Goal: Information Seeking & Learning: Learn about a topic

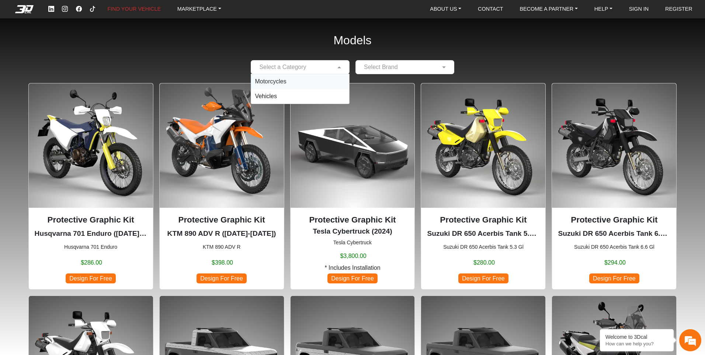
click at [328, 67] on input "text" at bounding box center [293, 67] width 76 height 9
click at [331, 85] on div "Motorcycles" at bounding box center [300, 81] width 98 height 15
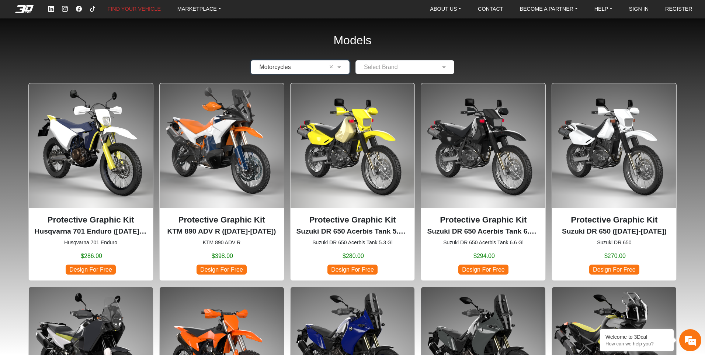
click at [411, 67] on input "text" at bounding box center [397, 67] width 76 height 9
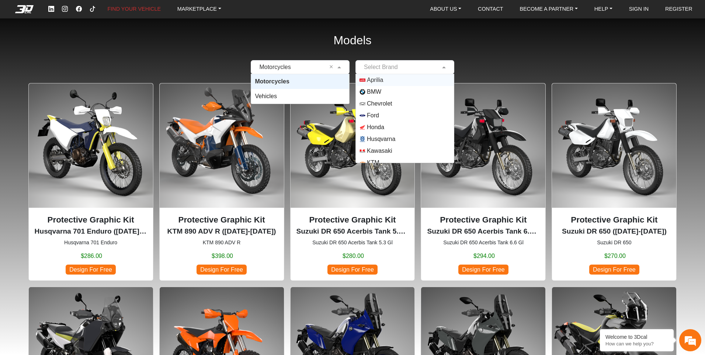
click at [310, 66] on input "text" at bounding box center [293, 67] width 76 height 9
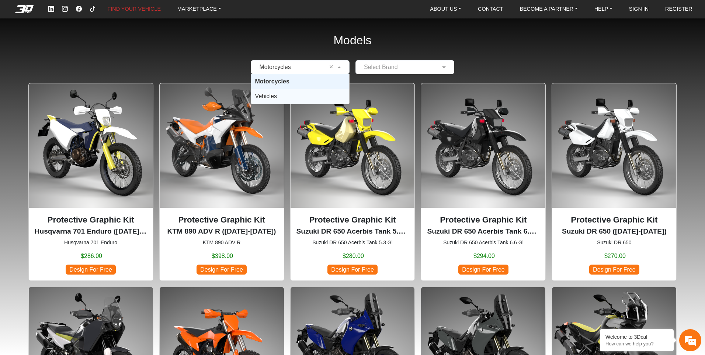
click at [298, 96] on div "Vehicles" at bounding box center [300, 96] width 98 height 15
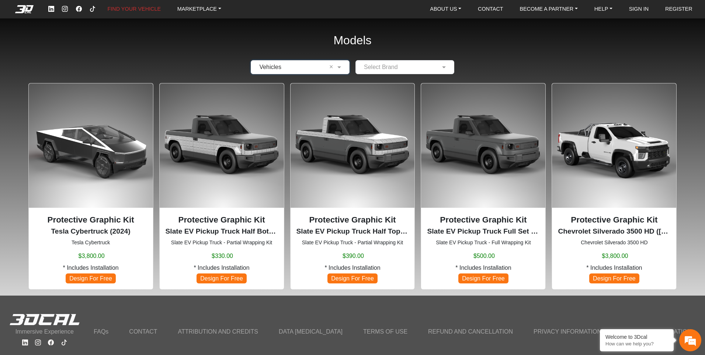
click at [426, 66] on input "text" at bounding box center [397, 67] width 76 height 9
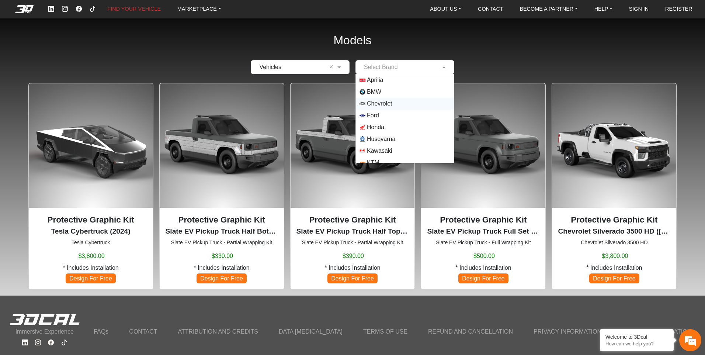
click at [390, 101] on span "Chevrolet" at bounding box center [379, 103] width 25 height 9
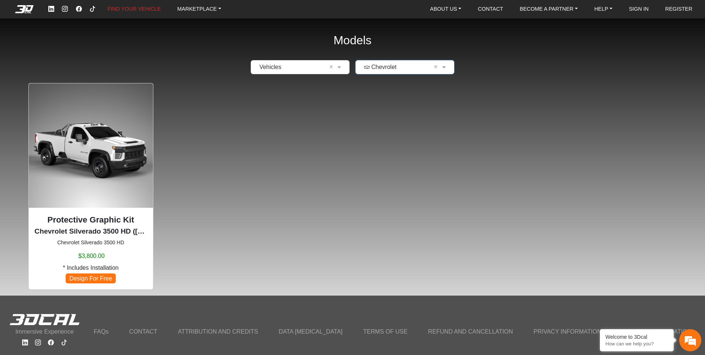
click at [565, 62] on div "× Vehicles × × Chevrolet ×" at bounding box center [352, 67] width 657 height 14
click at [455, 8] on link "ABOUT US" at bounding box center [445, 8] width 37 height 11
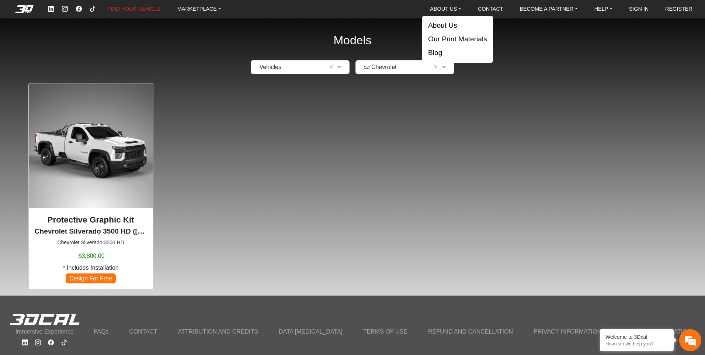
click at [536, 29] on div "Models × Vehicles × × Chevrolet × Protective Graphic Kit Chevrolet Silverado 35…" at bounding box center [352, 147] width 705 height 295
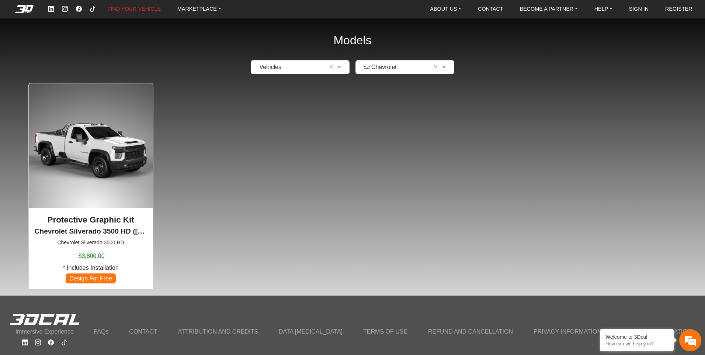
click at [681, 125] on div "Models × Vehicles × × Chevrolet × Protective Graphic Kit Chevrolet Silverado 35…" at bounding box center [352, 147] width 705 height 295
click at [556, 9] on link "BECOME A PARTNER" at bounding box center [548, 8] width 64 height 11
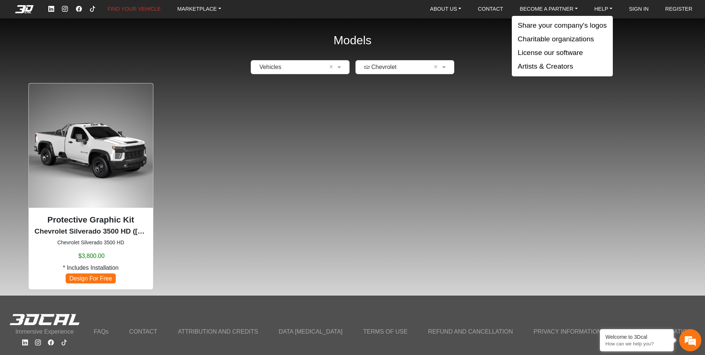
click at [205, 52] on div "Models × Vehicles × × Chevrolet × Protective Graphic Kit Chevrolet Silverado 35…" at bounding box center [352, 147] width 705 height 295
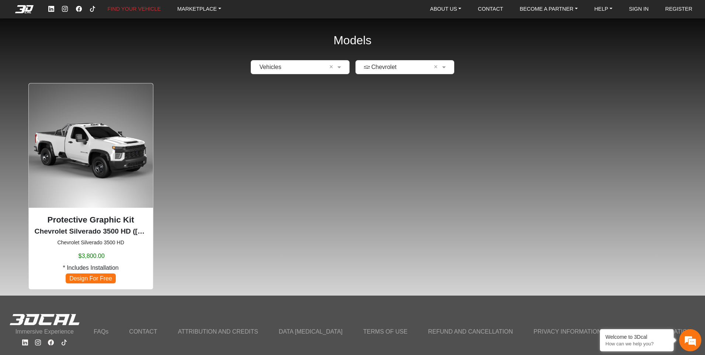
click at [416, 182] on div "Protective Graphic Kit Chevrolet Silverado 3500 HD ([DATE]-[DATE]) Chevrolet Si…" at bounding box center [352, 186] width 657 height 206
click at [218, 12] on link "MARKETPLACE" at bounding box center [199, 8] width 50 height 11
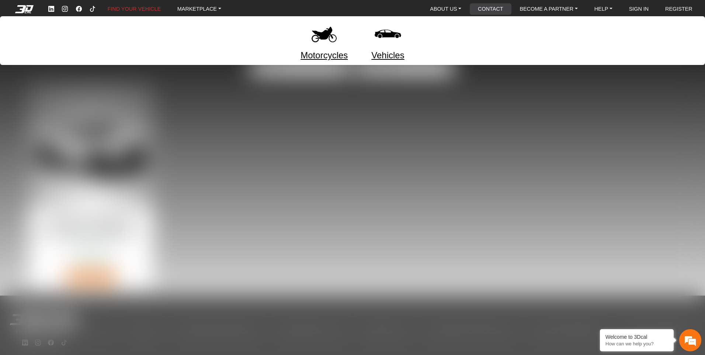
click at [484, 9] on link "CONTACT" at bounding box center [490, 8] width 31 height 11
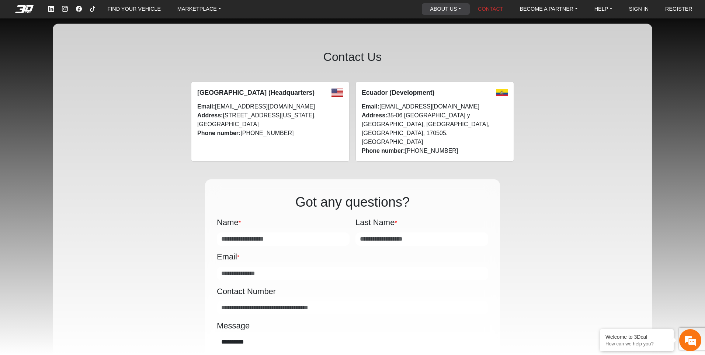
click at [457, 13] on link "ABOUT US" at bounding box center [445, 8] width 37 height 11
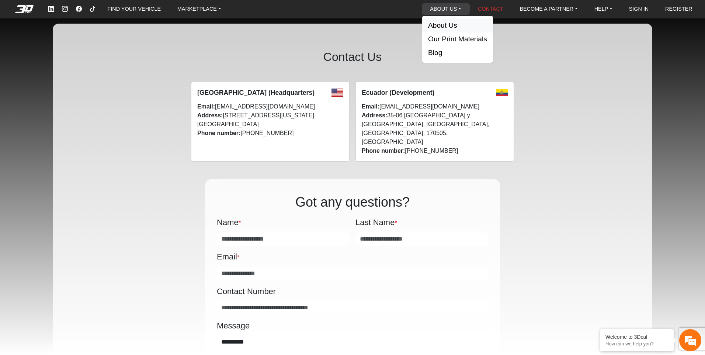
click at [463, 23] on button "About Us" at bounding box center [457, 26] width 71 height 14
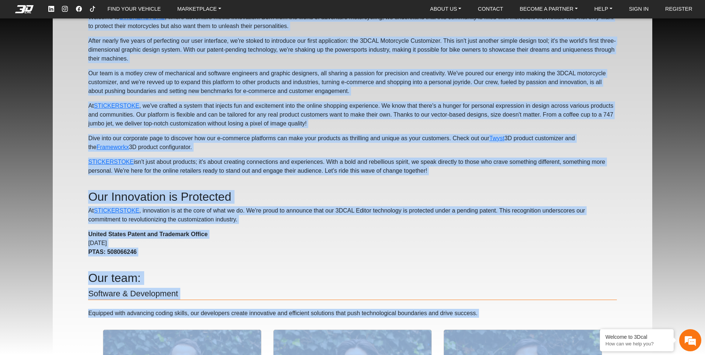
scroll to position [184, 0]
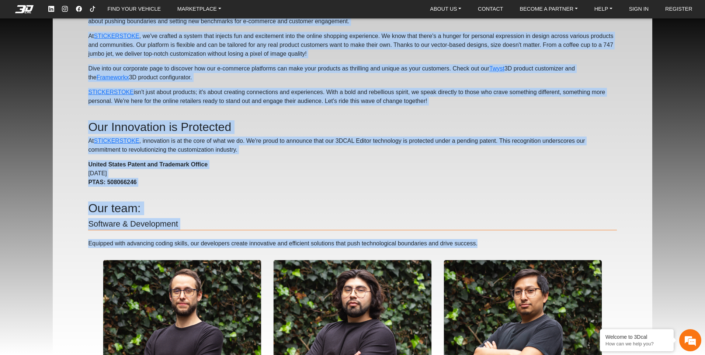
drag, startPoint x: 88, startPoint y: 43, endPoint x: 536, endPoint y: 247, distance: 492.4
click at [316, 77] on p "Dive into our corporate page to discover how our e-commerce platforms can make …" at bounding box center [352, 73] width 528 height 18
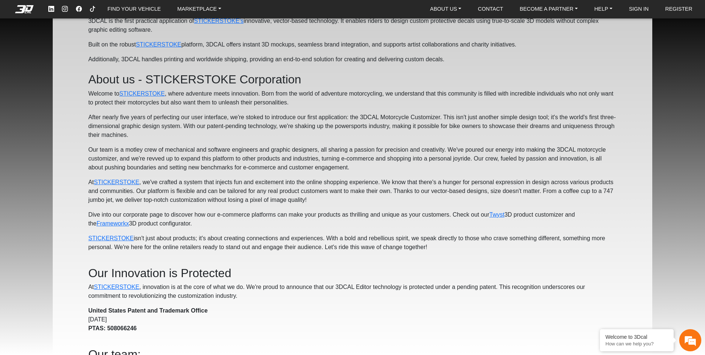
scroll to position [0, 0]
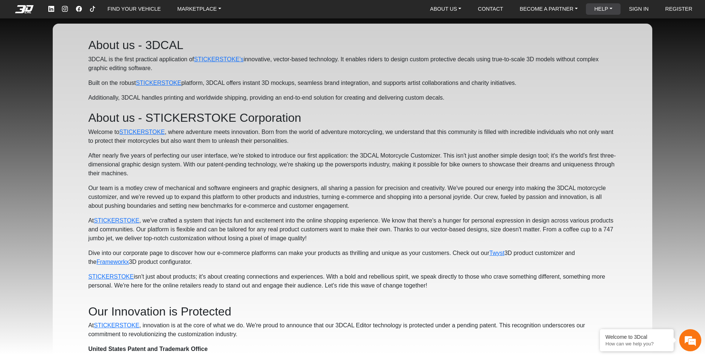
click at [612, 13] on link "HELP" at bounding box center [603, 8] width 24 height 11
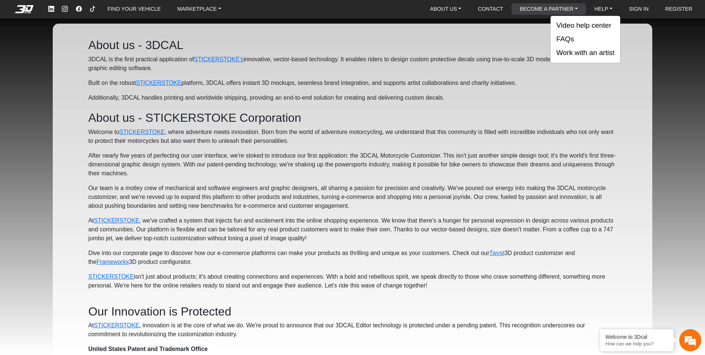
click at [552, 8] on link "BECOME A PARTNER" at bounding box center [548, 8] width 64 height 11
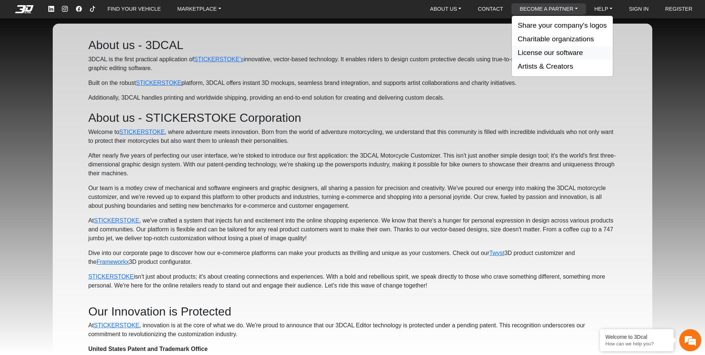
click at [569, 50] on button "License our software" at bounding box center [562, 53] width 101 height 14
